Goal: Navigation & Orientation: Find specific page/section

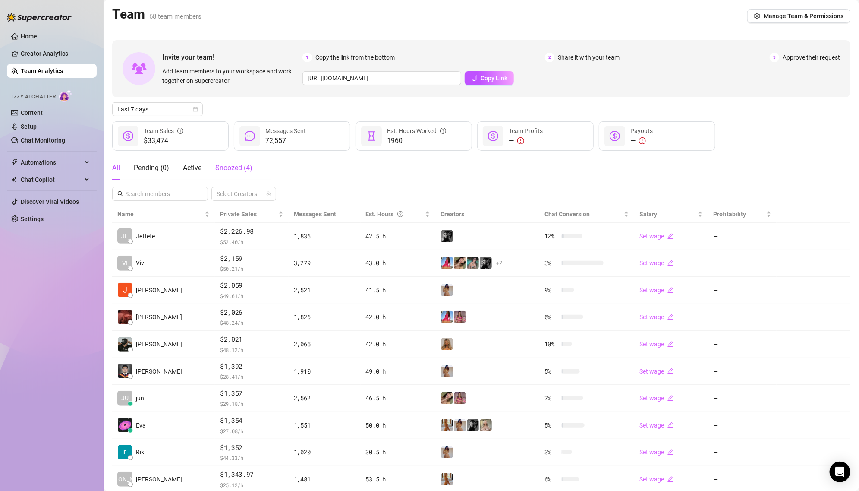
click at [222, 172] on div "Snoozed ( 4 )" at bounding box center [233, 168] width 37 height 10
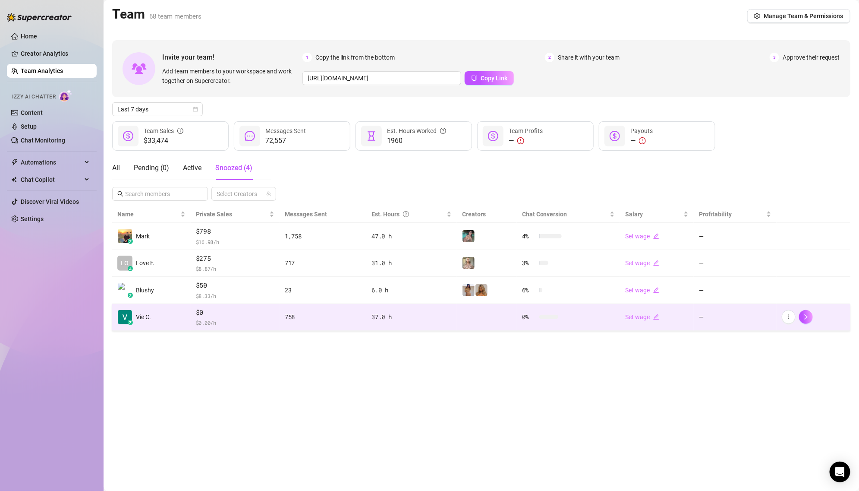
click at [214, 311] on span "$0" at bounding box center [235, 312] width 79 height 10
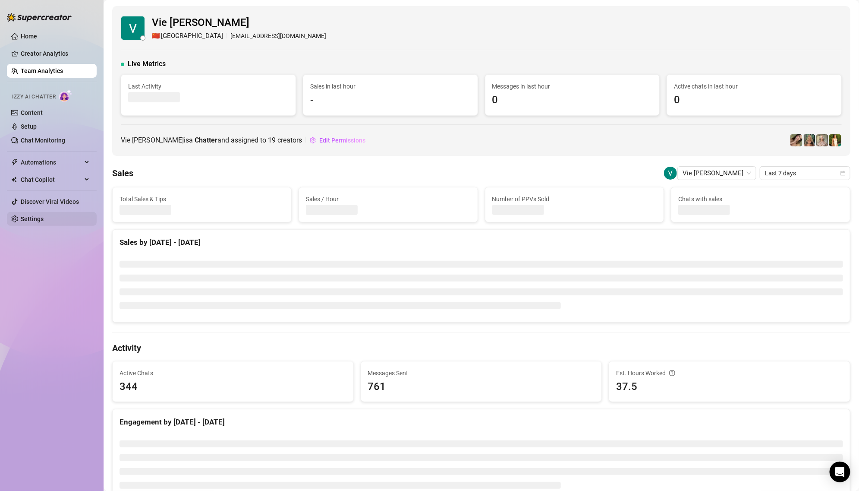
click at [44, 217] on link "Settings" at bounding box center [32, 218] width 23 height 7
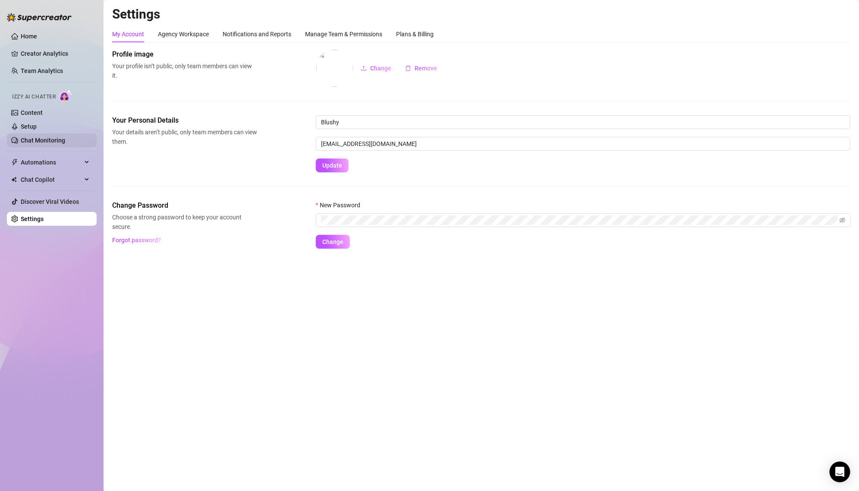
click at [59, 139] on link "Chat Monitoring" at bounding box center [43, 140] width 44 height 7
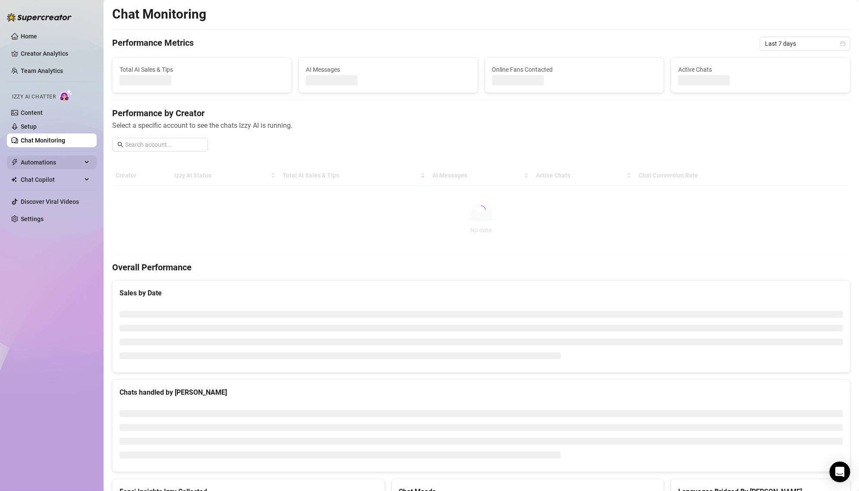
click at [61, 162] on span "Automations" at bounding box center [51, 162] width 61 height 14
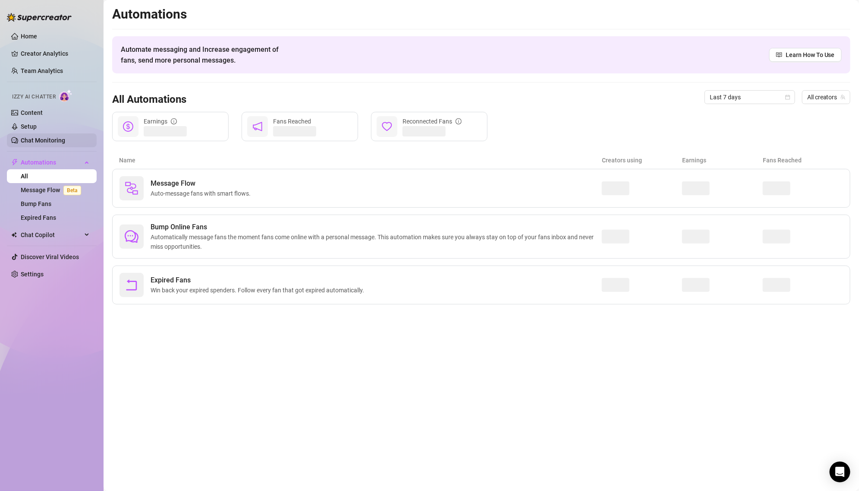
click at [50, 137] on link "Chat Monitoring" at bounding box center [43, 140] width 44 height 7
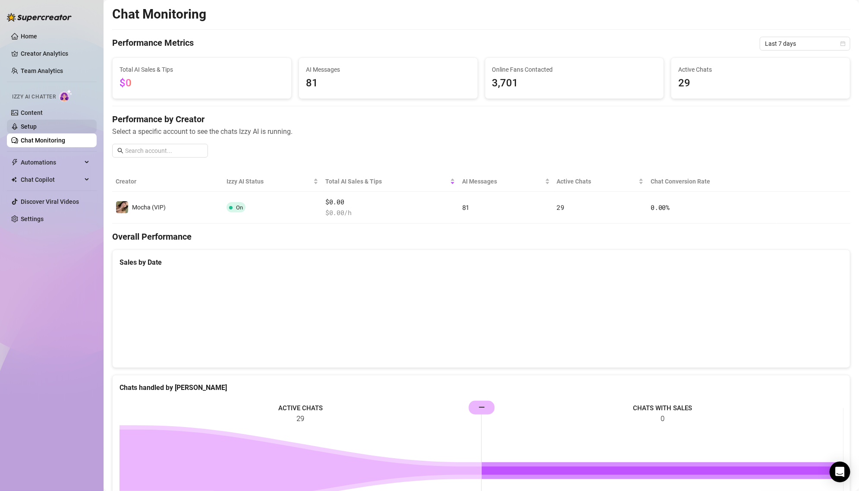
click at [37, 125] on link "Setup" at bounding box center [29, 126] width 16 height 7
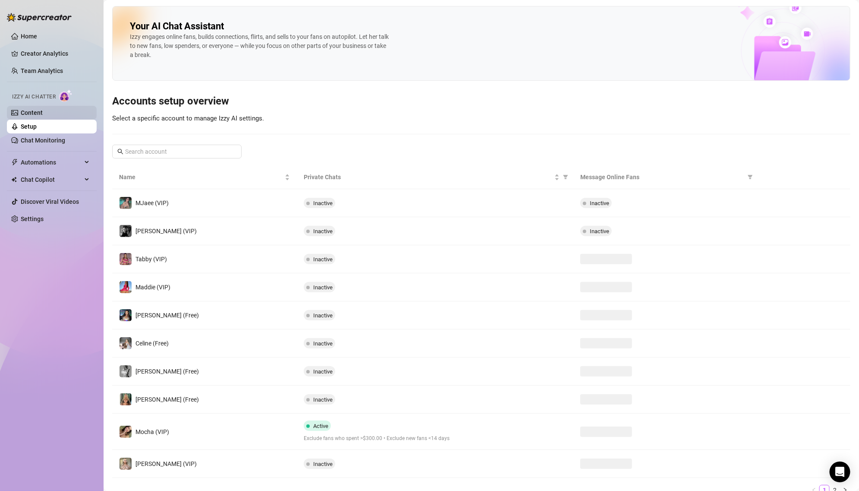
click at [43, 116] on link "Content" at bounding box center [32, 112] width 22 height 7
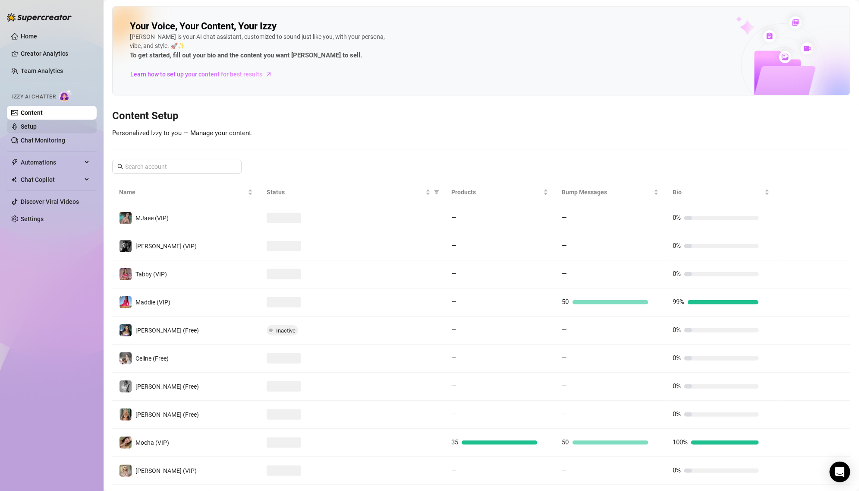
click at [37, 123] on link "Setup" at bounding box center [29, 126] width 16 height 7
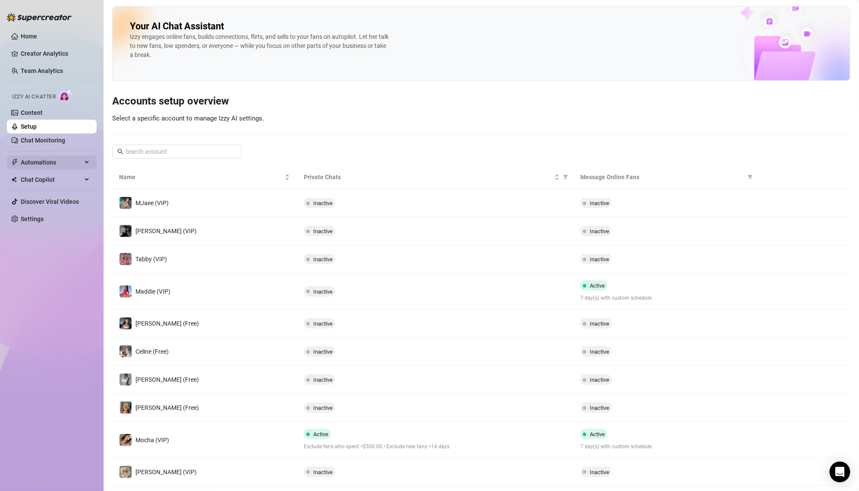
click at [66, 162] on span "Automations" at bounding box center [51, 162] width 61 height 14
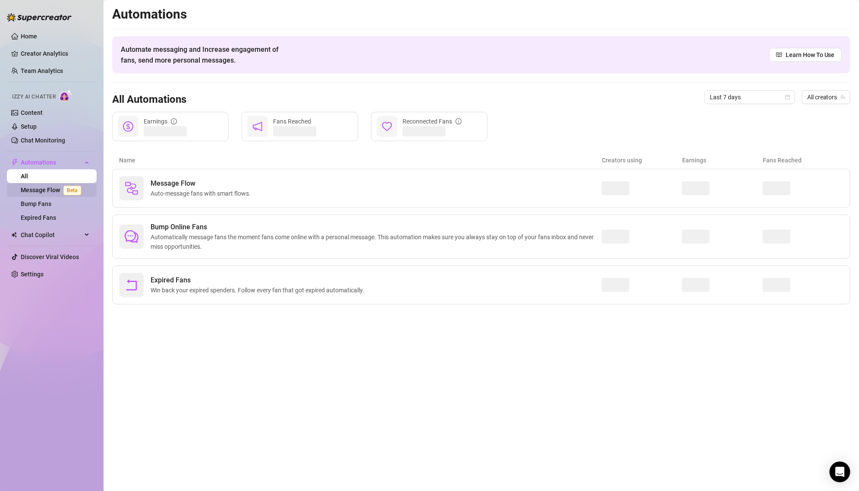
click at [64, 191] on span "Beta" at bounding box center [72, 190] width 18 height 9
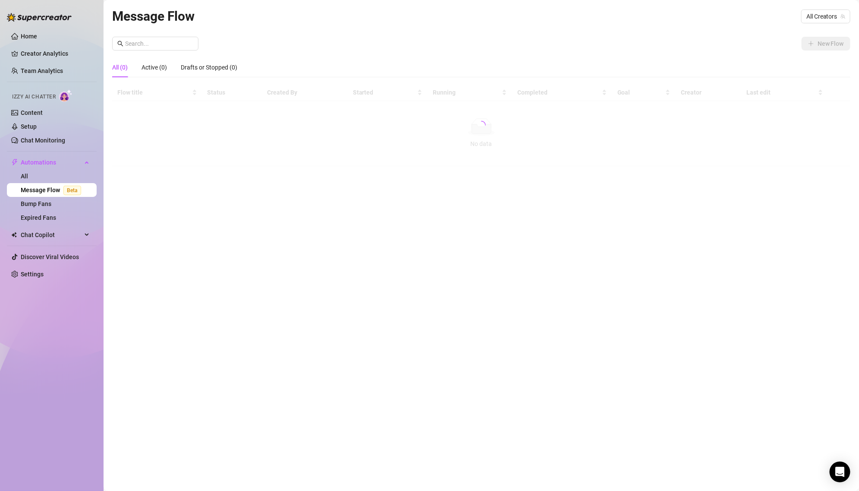
click at [58, 241] on ul "Home Creator Analytics Team Analytics Izzy AI Chatter Content Setup Chat Monito…" at bounding box center [52, 155] width 90 height 258
click at [56, 236] on span "Chat Copilot" at bounding box center [51, 235] width 61 height 14
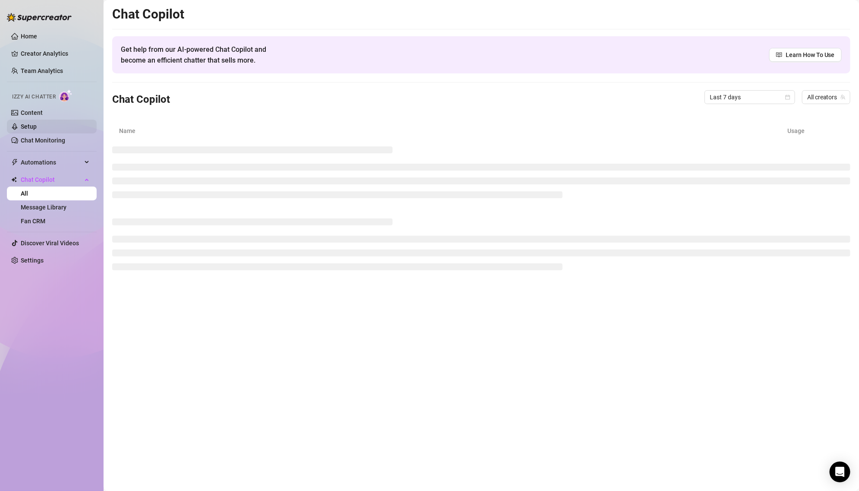
click at [37, 128] on link "Setup" at bounding box center [29, 126] width 16 height 7
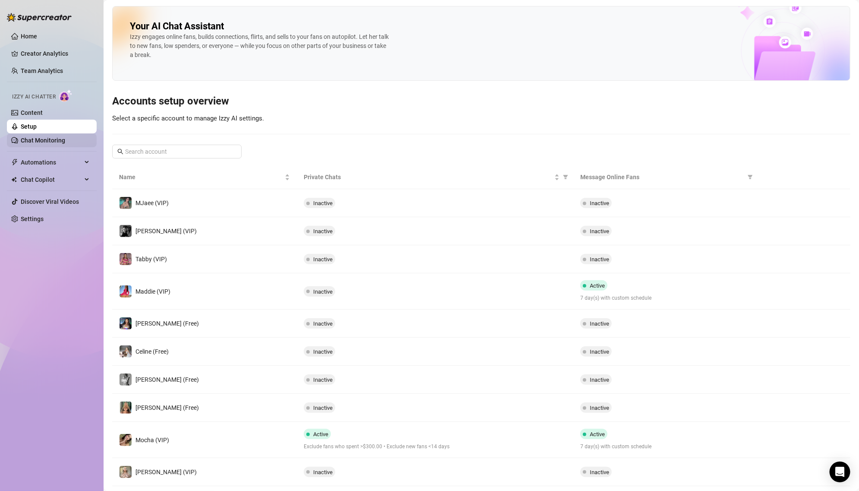
click at [49, 142] on link "Chat Monitoring" at bounding box center [43, 140] width 44 height 7
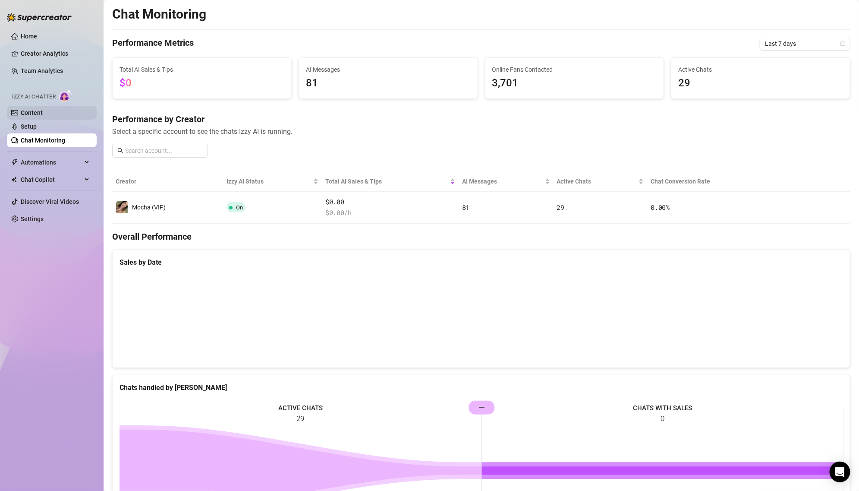
click at [43, 116] on link "Content" at bounding box center [32, 112] width 22 height 7
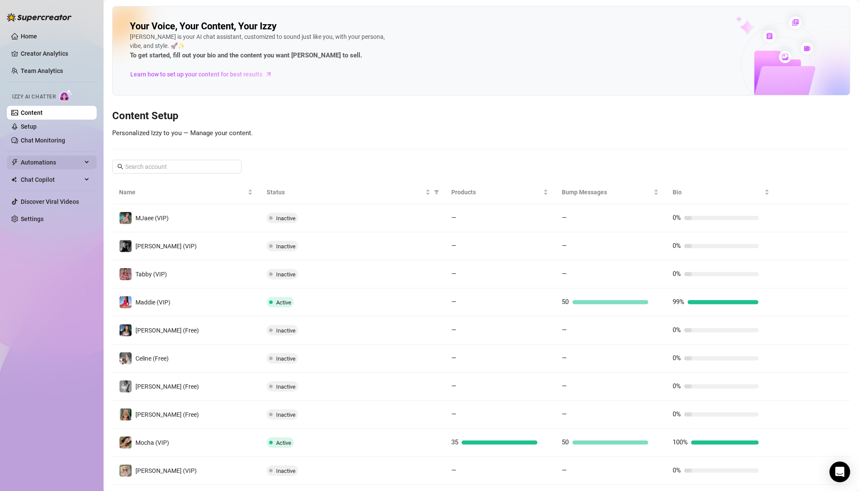
click at [59, 164] on span "Automations" at bounding box center [51, 162] width 61 height 14
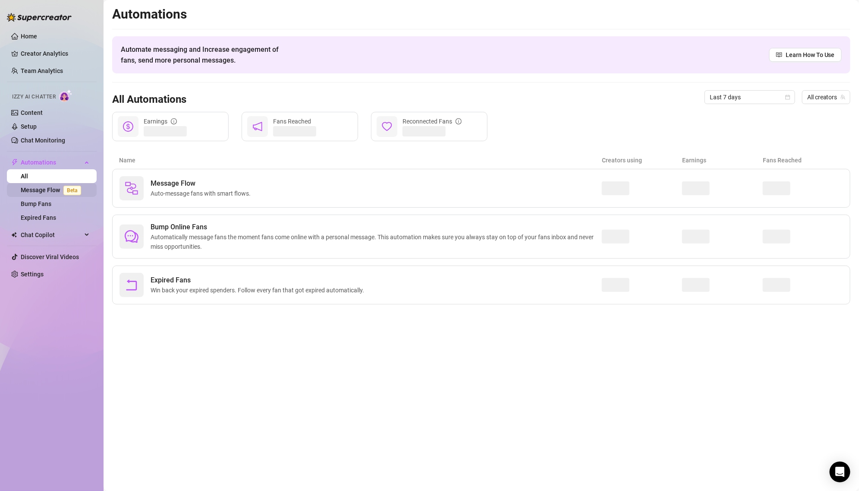
click at [65, 192] on span "Beta" at bounding box center [72, 190] width 18 height 9
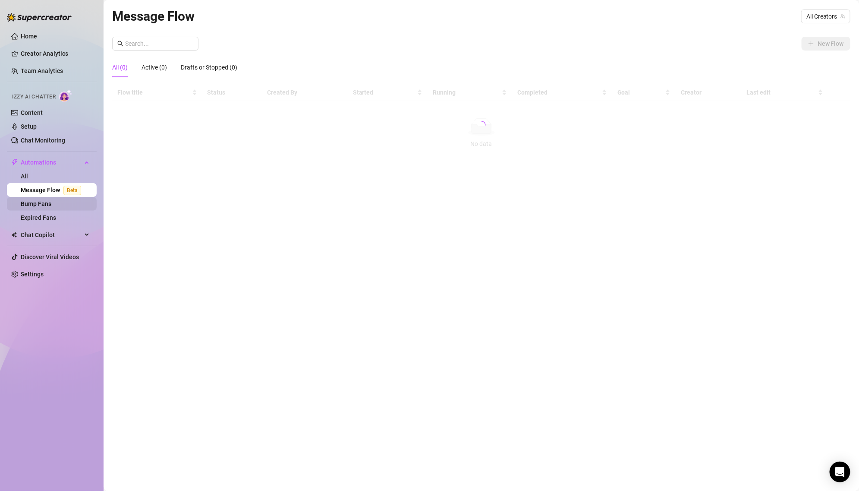
click at [51, 207] on link "Bump Fans" at bounding box center [36, 203] width 31 height 7
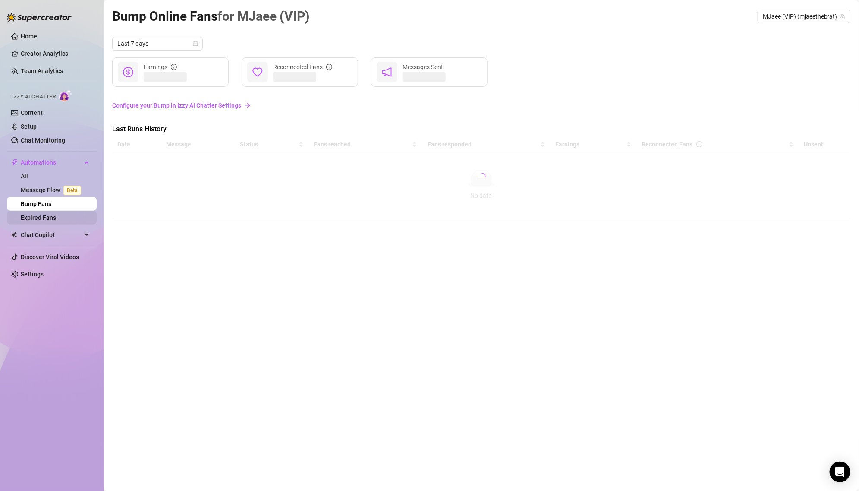
click at [56, 217] on link "Expired Fans" at bounding box center [38, 217] width 35 height 7
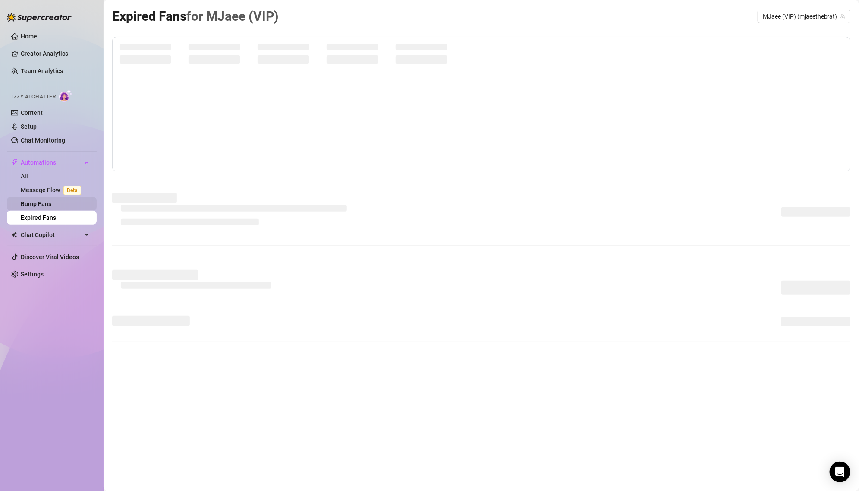
click at [51, 200] on link "Bump Fans" at bounding box center [36, 203] width 31 height 7
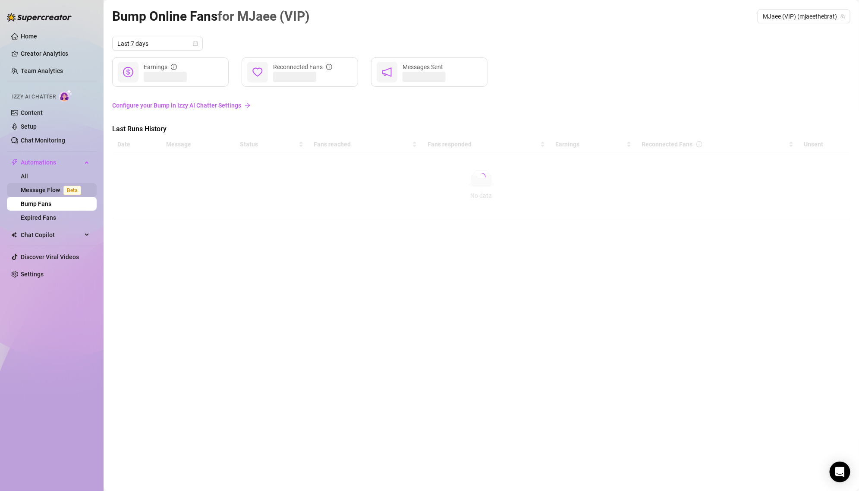
click at [60, 189] on link "Message Flow Beta" at bounding box center [53, 189] width 64 height 7
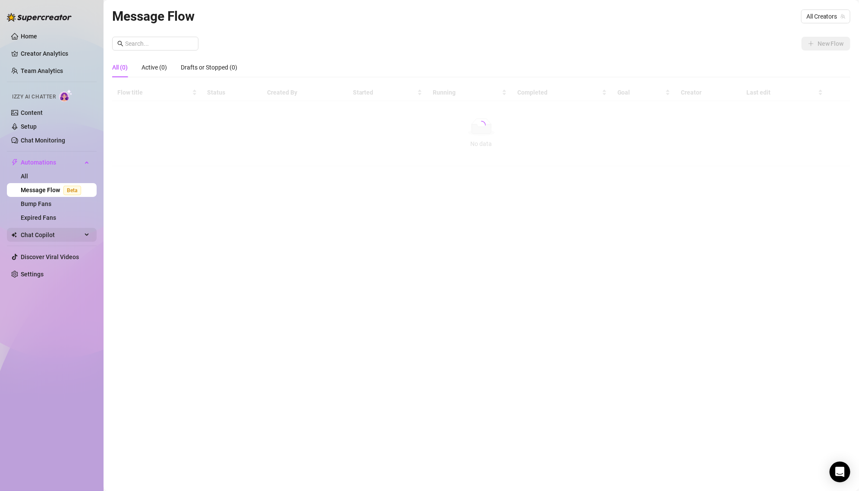
click at [63, 239] on span "Chat Copilot" at bounding box center [51, 235] width 61 height 14
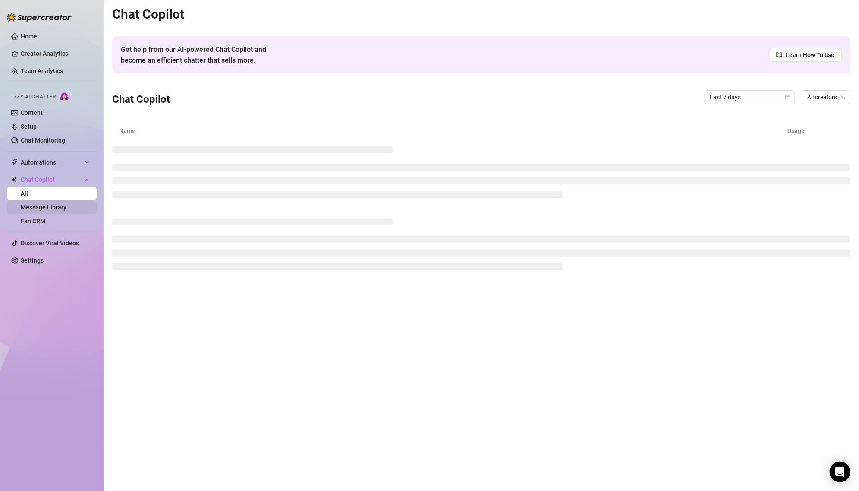
click at [59, 211] on link "Message Library" at bounding box center [44, 207] width 46 height 7
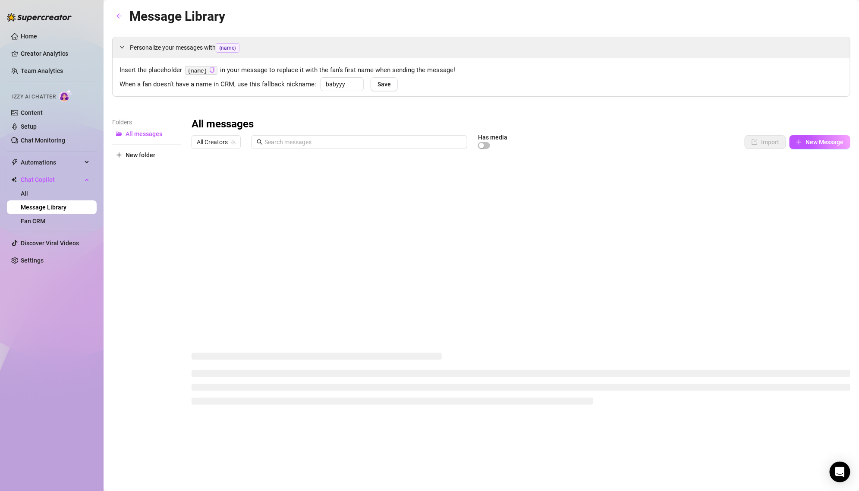
click at [57, 204] on link "Message Library" at bounding box center [44, 207] width 46 height 7
click at [28, 197] on link "All" at bounding box center [24, 193] width 7 height 7
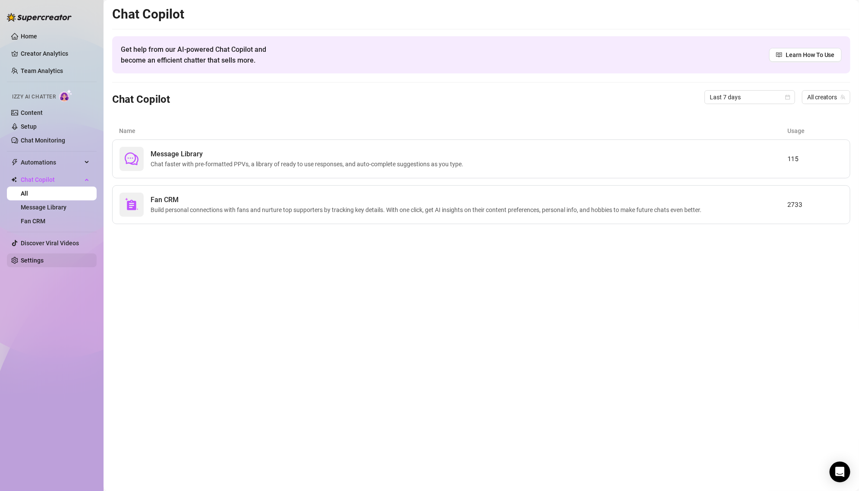
click at [44, 257] on link "Settings" at bounding box center [32, 260] width 23 height 7
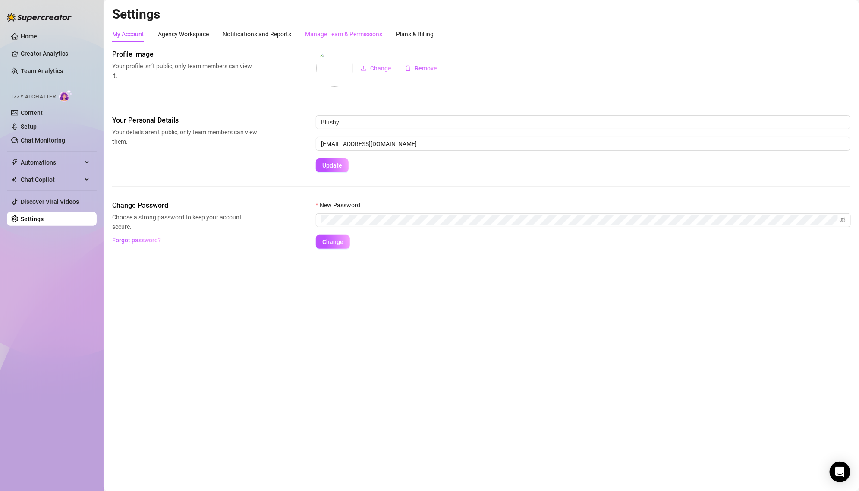
click at [315, 26] on div "Manage Team & Permissions" at bounding box center [343, 34] width 77 height 16
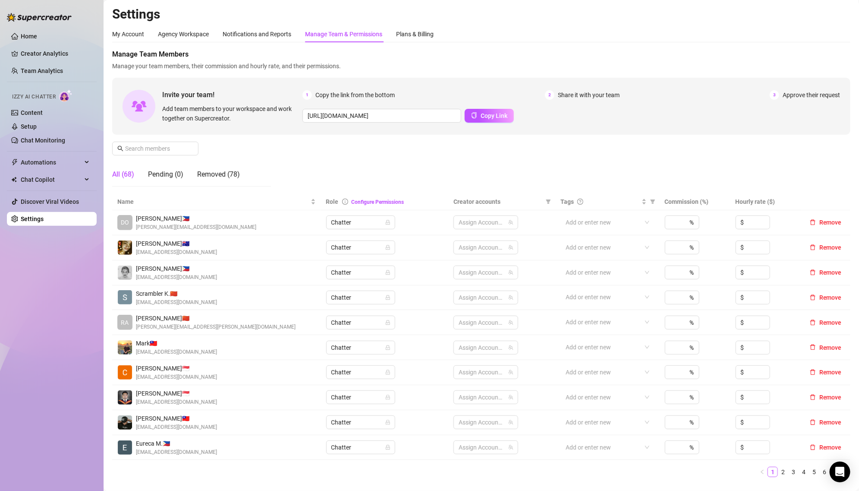
click at [314, 31] on div "Manage Team & Permissions" at bounding box center [343, 33] width 77 height 9
click at [208, 172] on div "Removed (78)" at bounding box center [218, 174] width 43 height 10
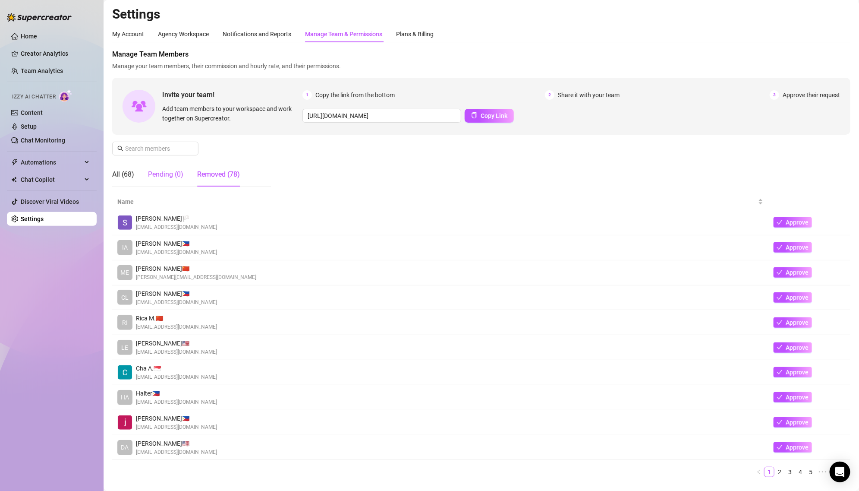
click at [163, 174] on div "Pending (0)" at bounding box center [165, 174] width 35 height 10
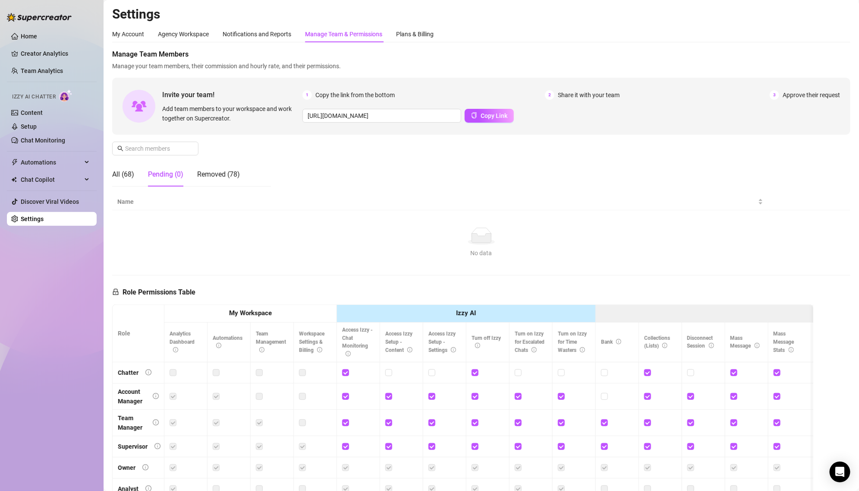
click at [136, 174] on div "All (68) Pending (0) Removed (78)" at bounding box center [176, 174] width 128 height 24
click at [65, 144] on link "Chat Monitoring" at bounding box center [43, 140] width 44 height 7
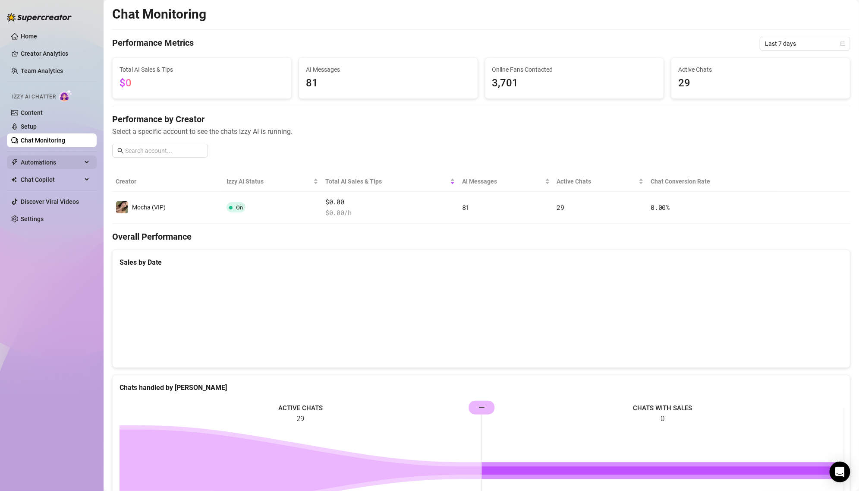
click at [73, 164] on span "Automations" at bounding box center [51, 162] width 61 height 14
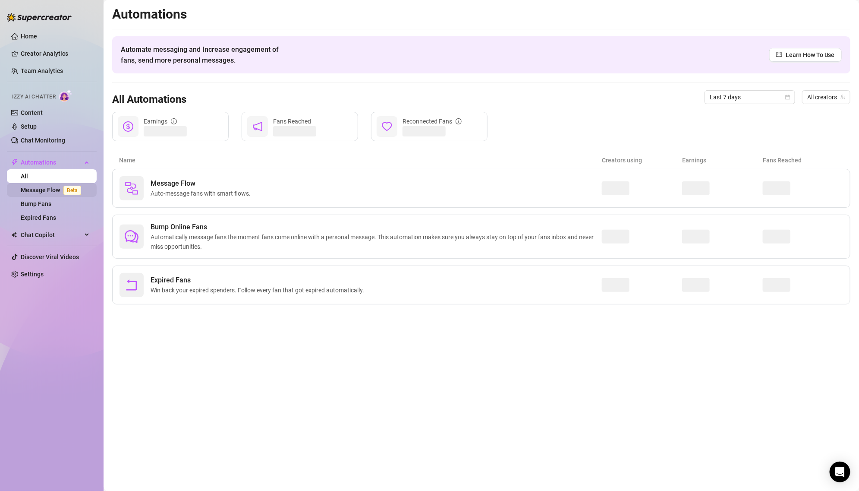
click at [72, 189] on span "Beta" at bounding box center [72, 190] width 18 height 9
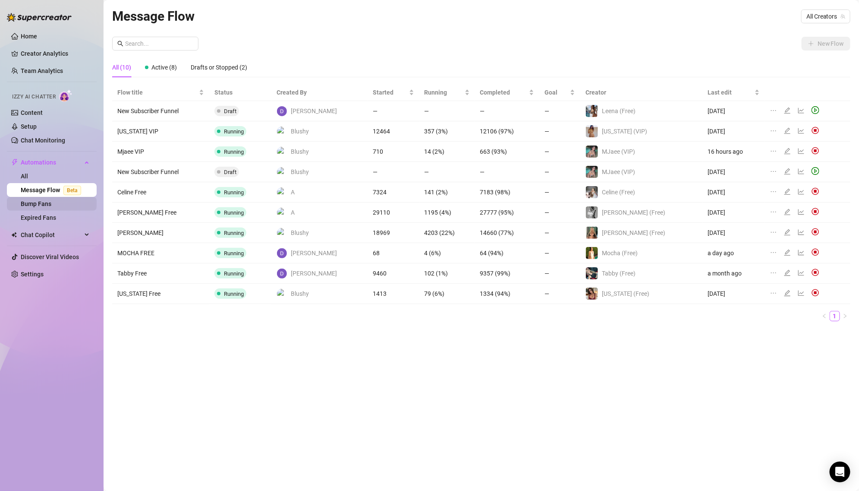
click at [51, 204] on link "Bump Fans" at bounding box center [36, 203] width 31 height 7
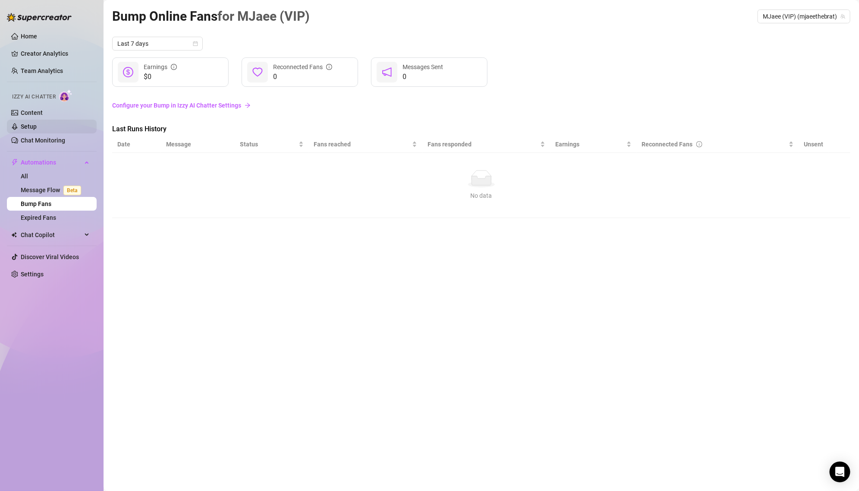
click at [37, 123] on link "Setup" at bounding box center [29, 126] width 16 height 7
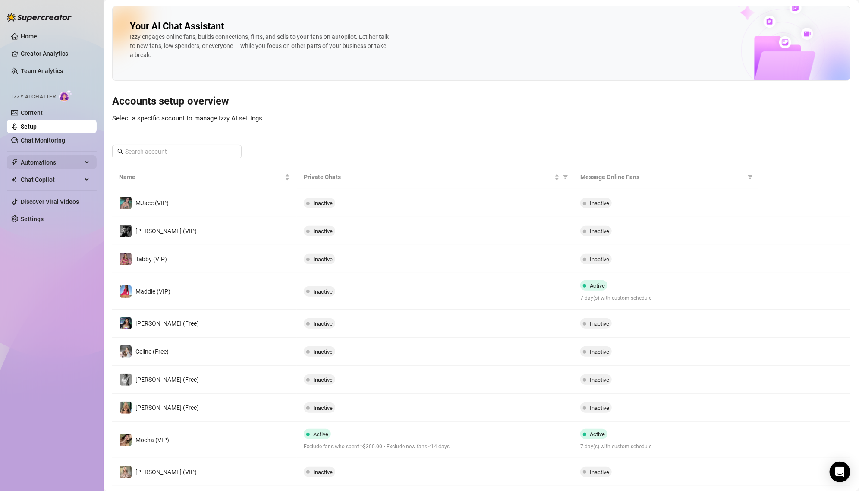
click at [60, 167] on span "Automations" at bounding box center [51, 162] width 61 height 14
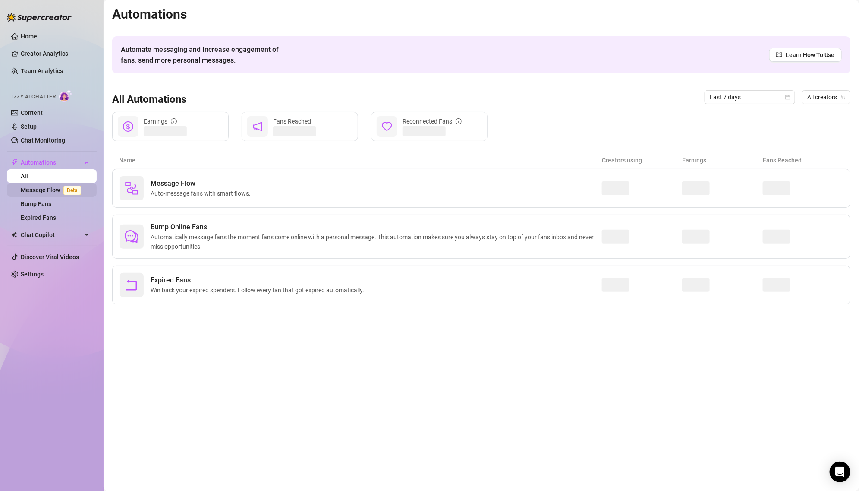
click at [58, 186] on link "Message Flow Beta" at bounding box center [53, 189] width 64 height 7
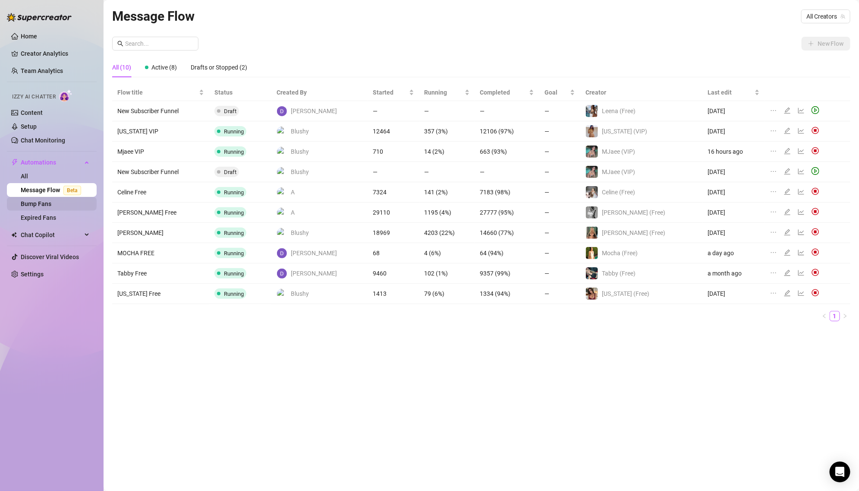
click at [51, 200] on link "Bump Fans" at bounding box center [36, 203] width 31 height 7
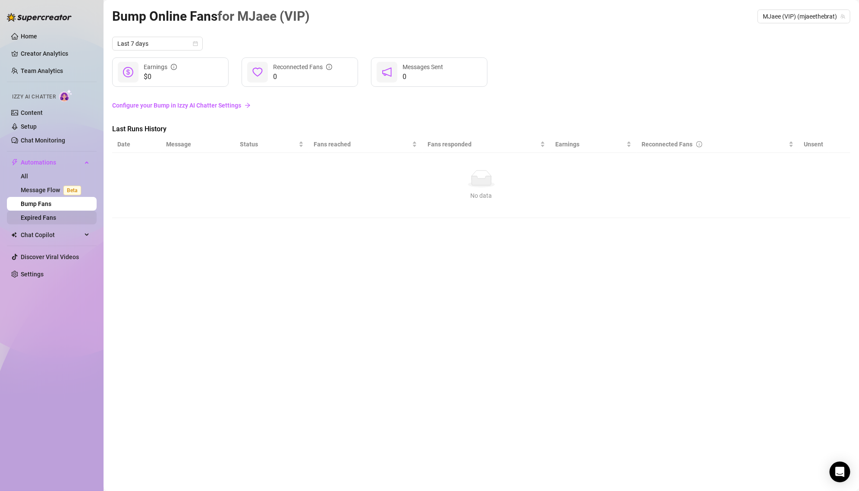
click at [55, 216] on link "Expired Fans" at bounding box center [38, 217] width 35 height 7
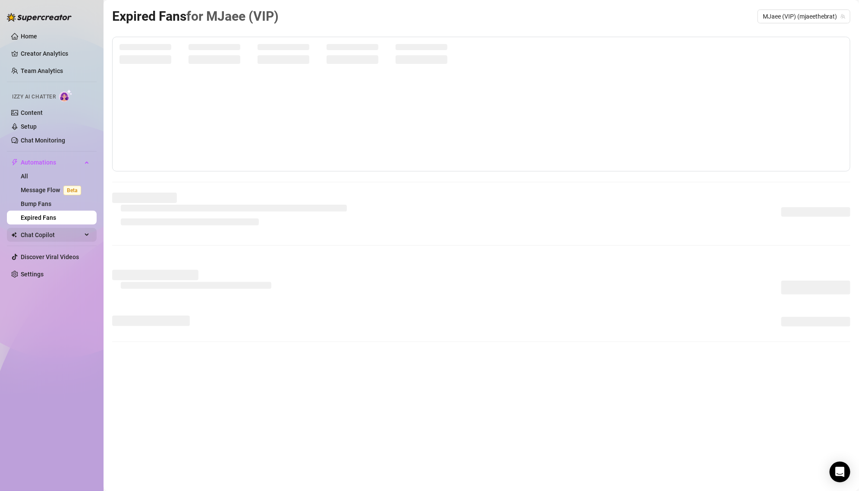
click at [55, 232] on span "Chat Copilot" at bounding box center [51, 235] width 61 height 14
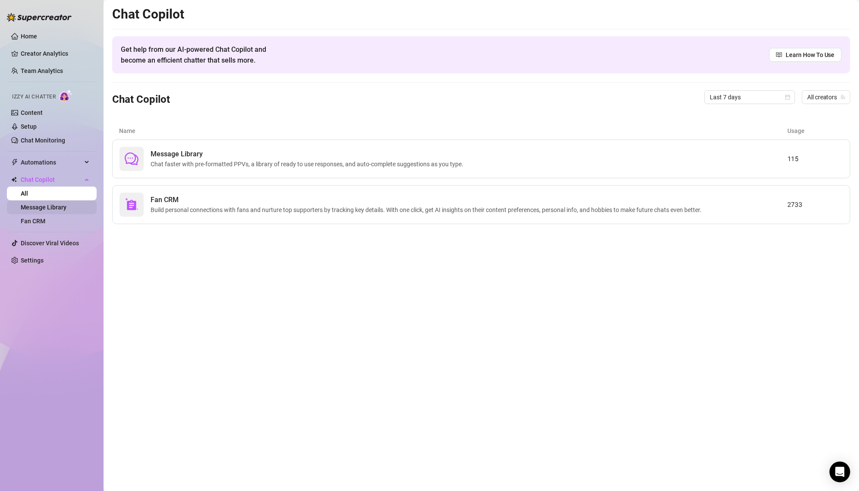
click at [55, 209] on link "Message Library" at bounding box center [44, 207] width 46 height 7
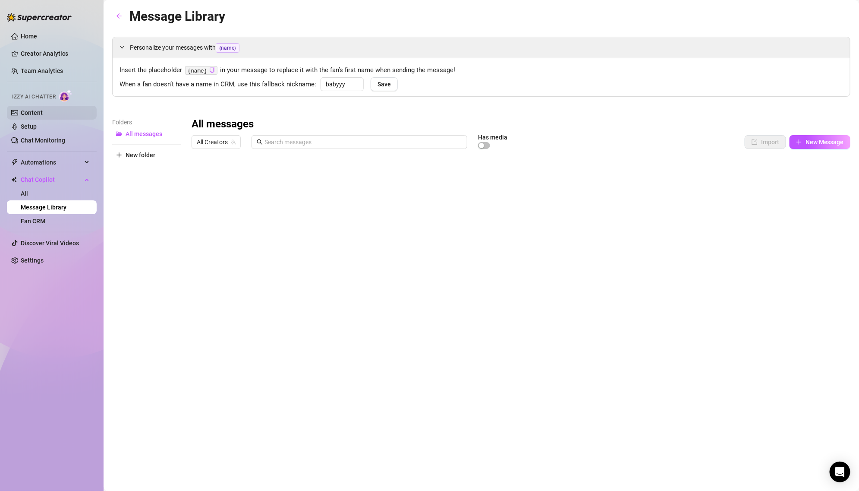
click at [43, 116] on link "Content" at bounding box center [32, 112] width 22 height 7
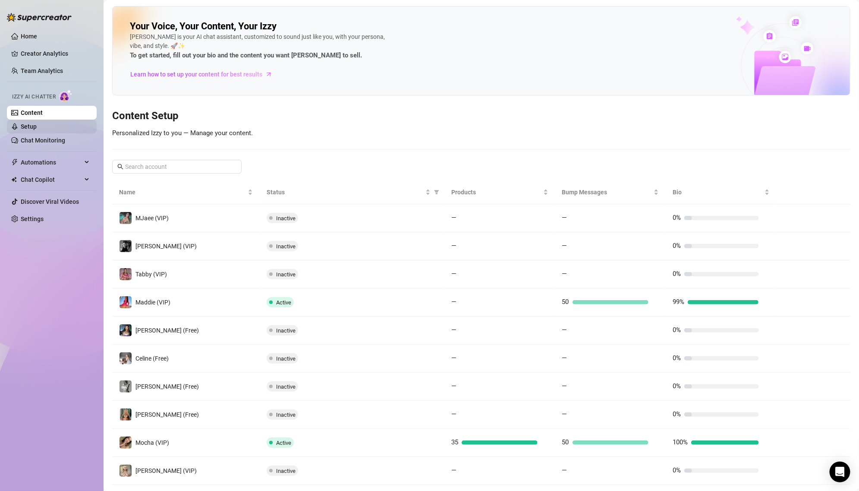
click at [37, 130] on link "Setup" at bounding box center [29, 126] width 16 height 7
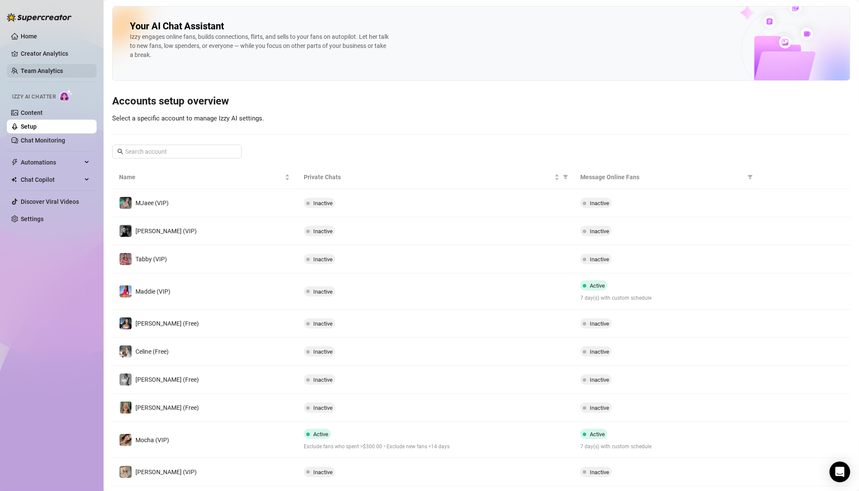
click at [53, 74] on link "Team Analytics" at bounding box center [42, 70] width 42 height 7
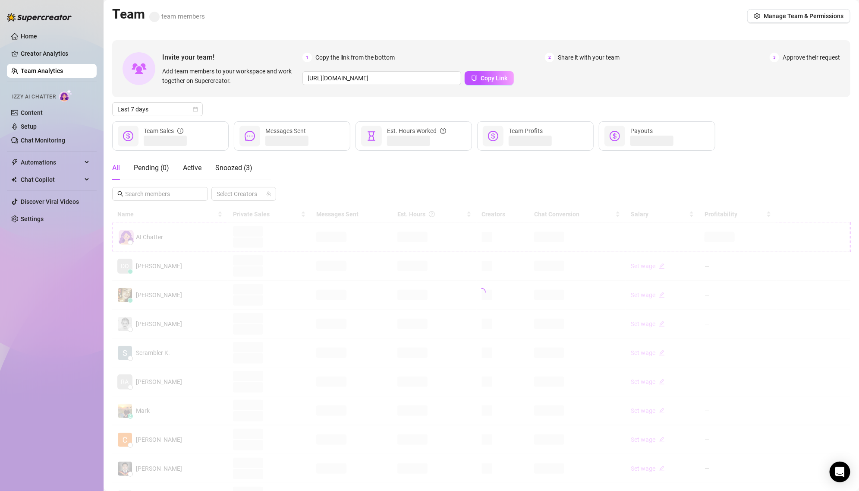
click at [215, 166] on div "All Pending ( 0 ) Active Snoozed ( 3 )" at bounding box center [182, 168] width 140 height 24
click at [217, 165] on span "Snoozed ( 3 )" at bounding box center [233, 168] width 37 height 8
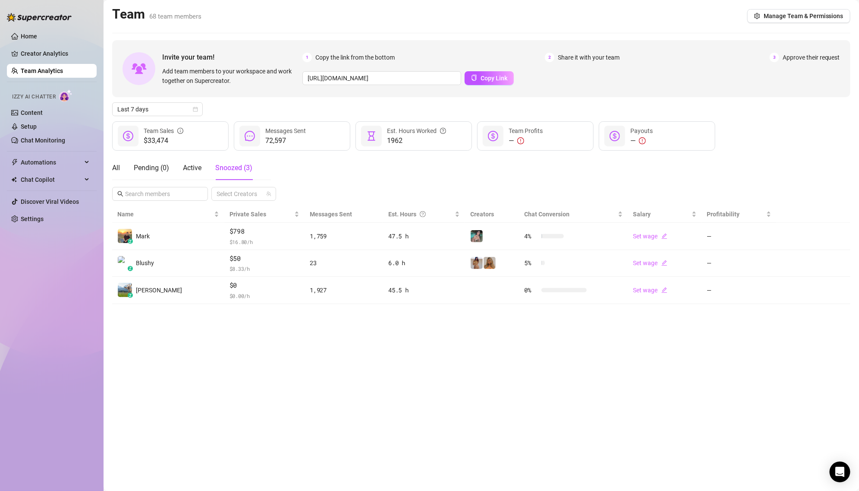
click at [230, 240] on span "$ 16.80 /h" at bounding box center [265, 241] width 70 height 9
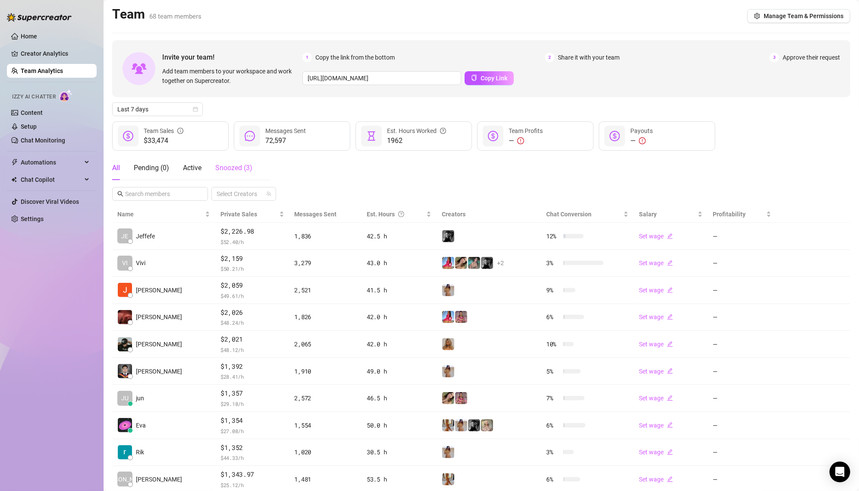
click at [227, 175] on div "Snoozed ( 3 )" at bounding box center [233, 168] width 37 height 24
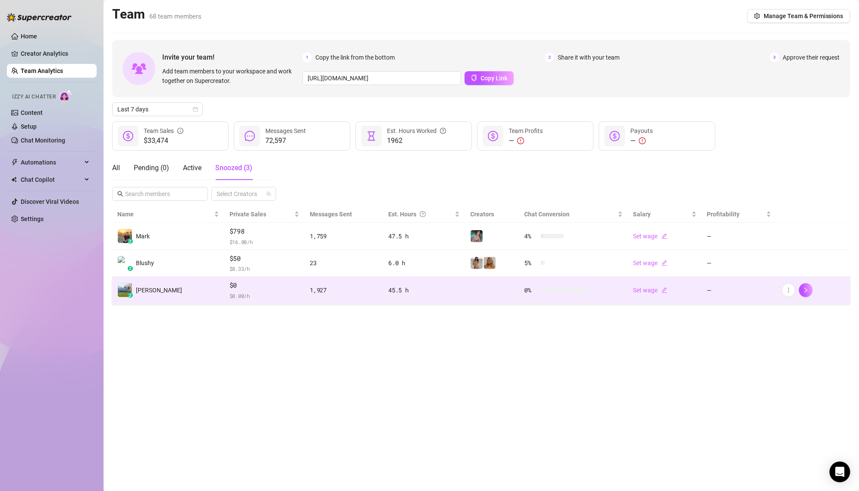
click at [224, 277] on td "$0 $ 0.00 /h" at bounding box center [264, 290] width 81 height 27
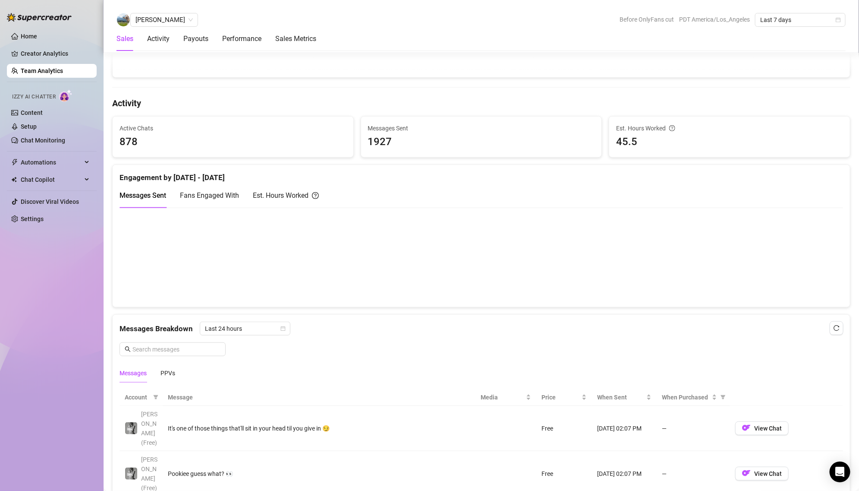
scroll to position [306, 0]
